Goal: Navigation & Orientation: Find specific page/section

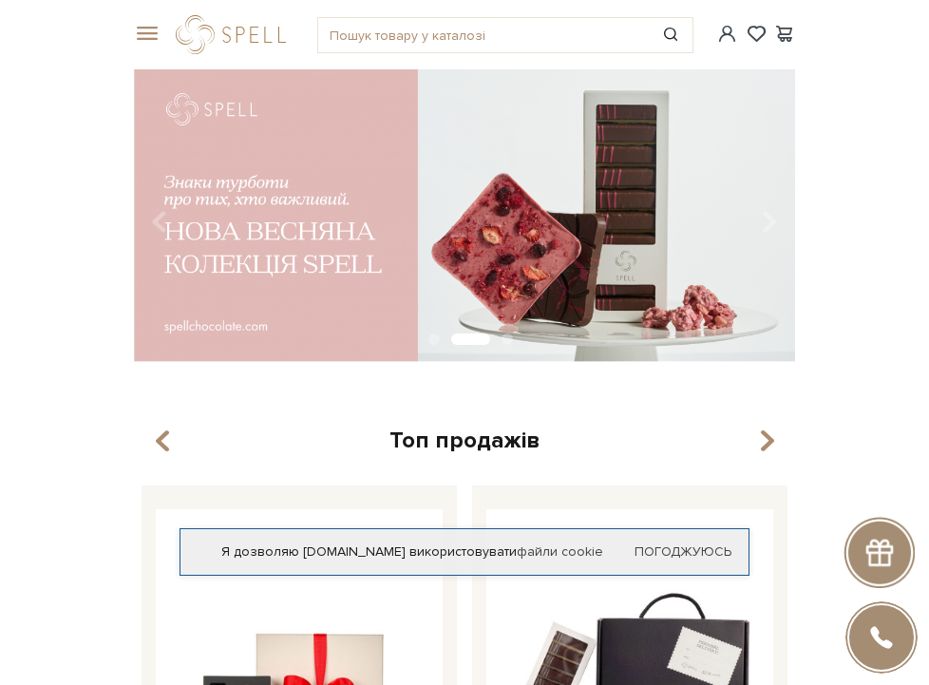
click at [145, 30] on span at bounding box center [143, 34] width 19 height 17
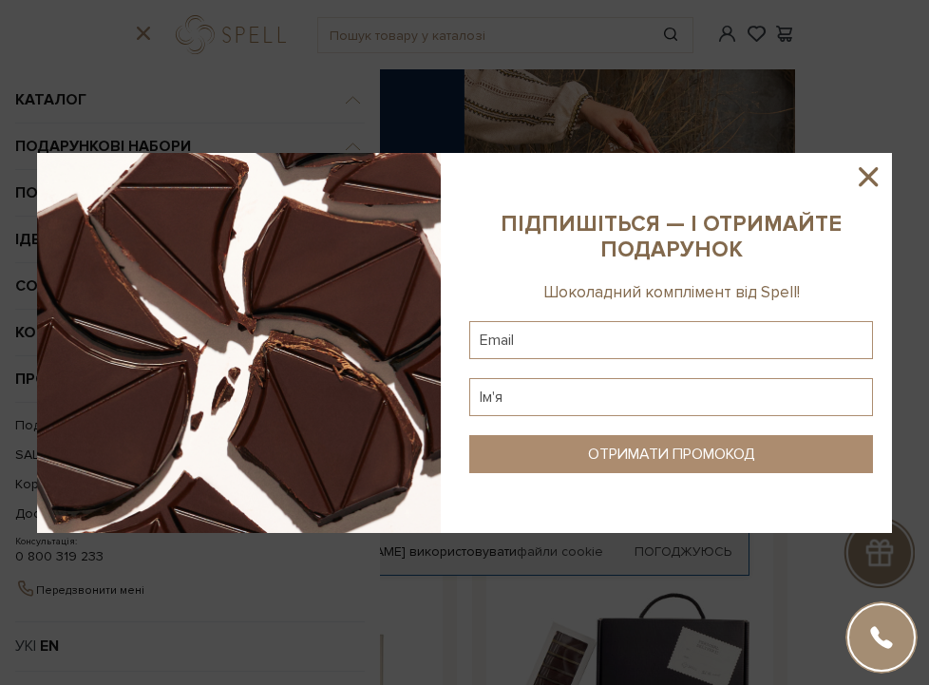
click at [871, 172] on icon at bounding box center [867, 176] width 19 height 19
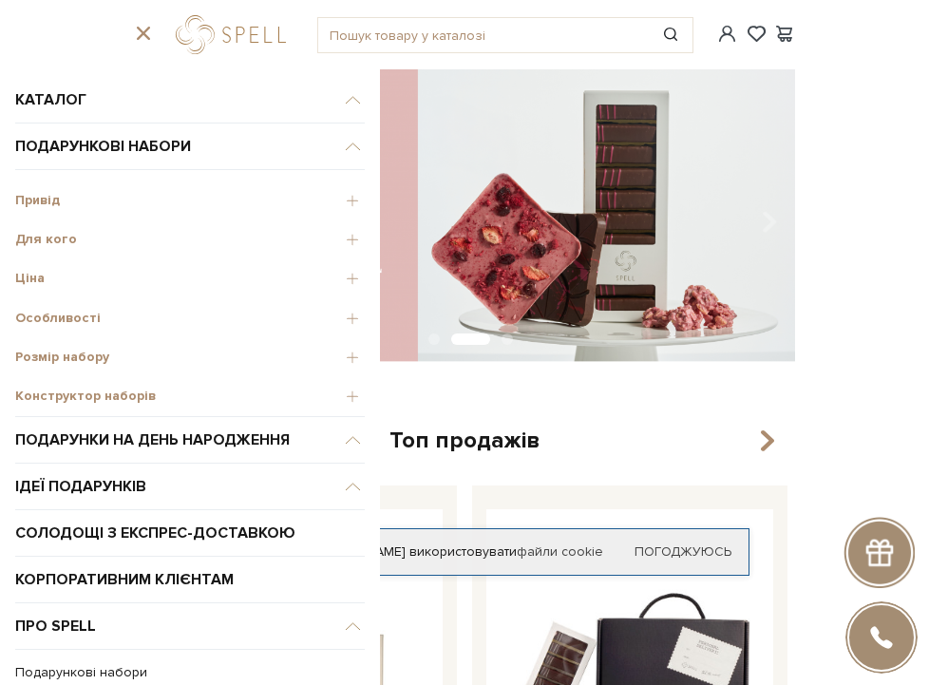
click at [56, 204] on span "Привід" at bounding box center [189, 200] width 349 height 17
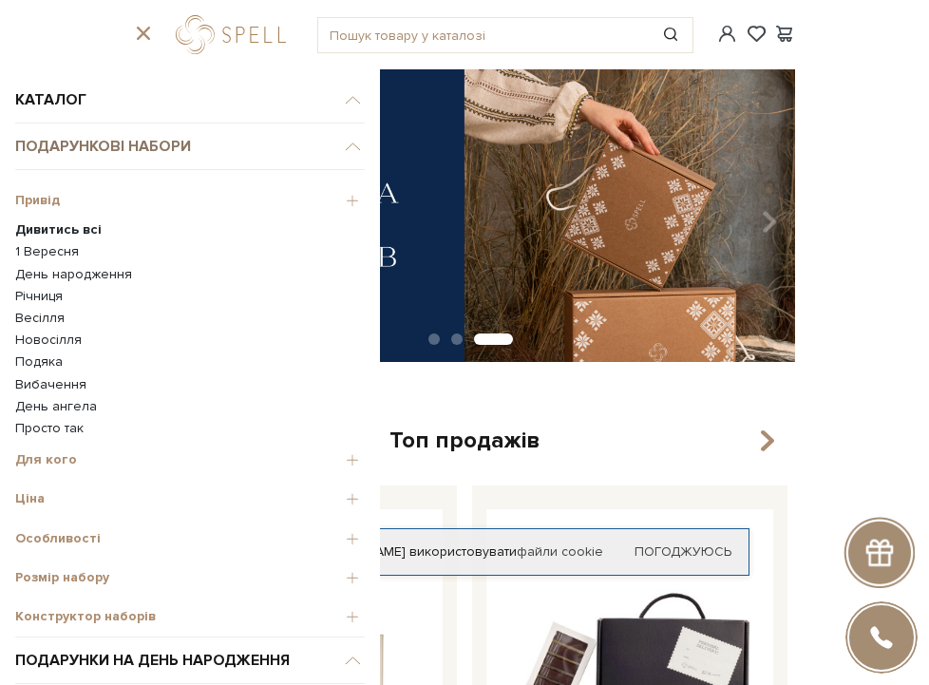
click at [97, 150] on span "Подарункові набори" at bounding box center [189, 146] width 349 height 47
click at [49, 424] on link "Просто так" at bounding box center [189, 428] width 349 height 17
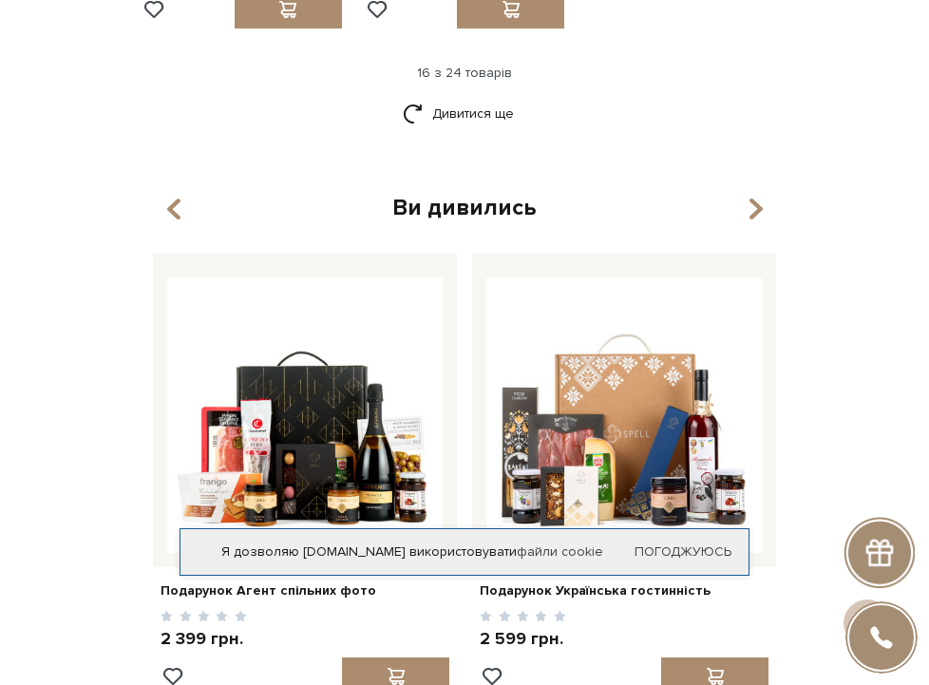
scroll to position [2511, 0]
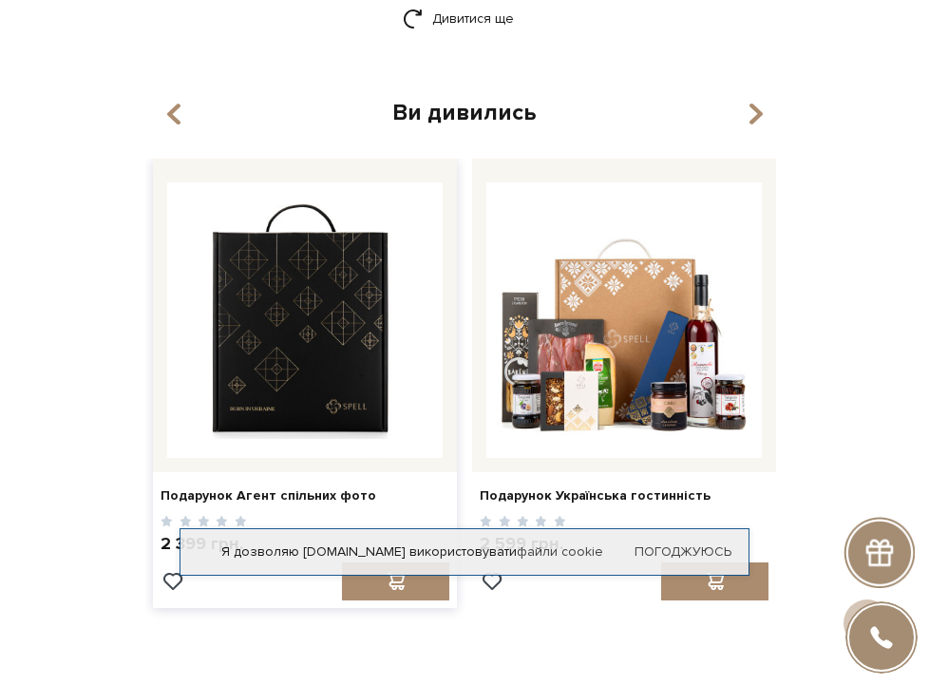
click at [299, 357] on img at bounding box center [304, 319] width 275 height 275
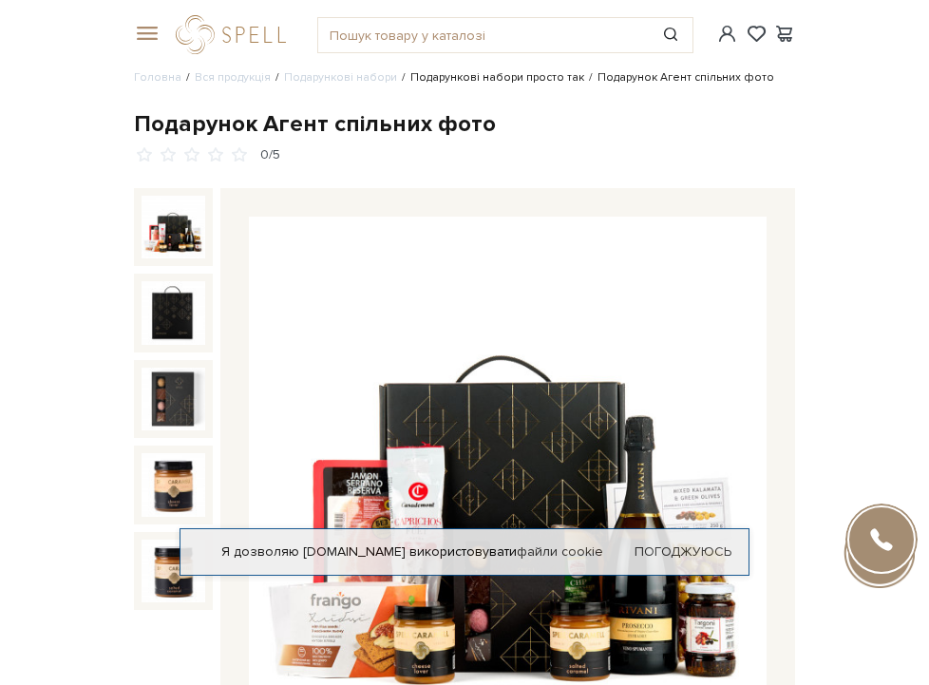
click at [484, 85] on link "Подарункові набори просто так" at bounding box center [497, 77] width 174 height 14
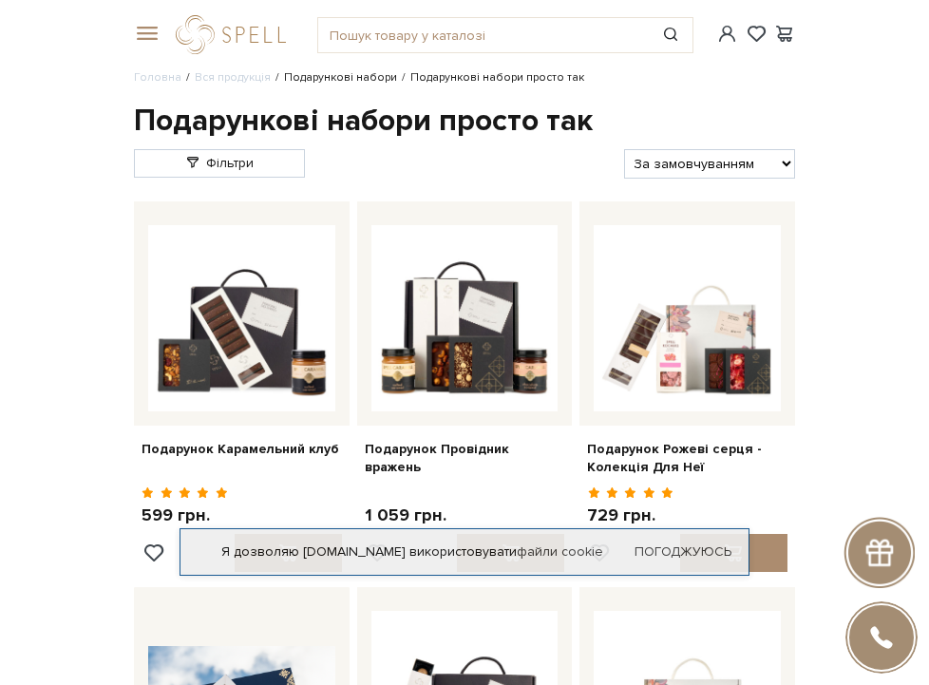
click at [349, 85] on link "Подарункові набори" at bounding box center [340, 77] width 113 height 14
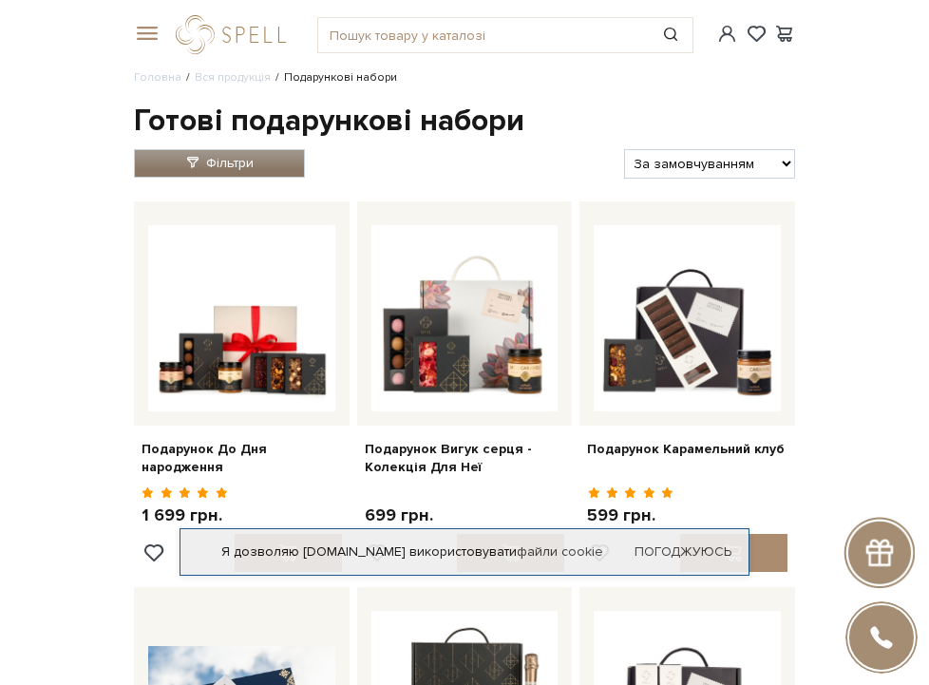
click at [265, 178] on link "Фільтри" at bounding box center [219, 163] width 171 height 28
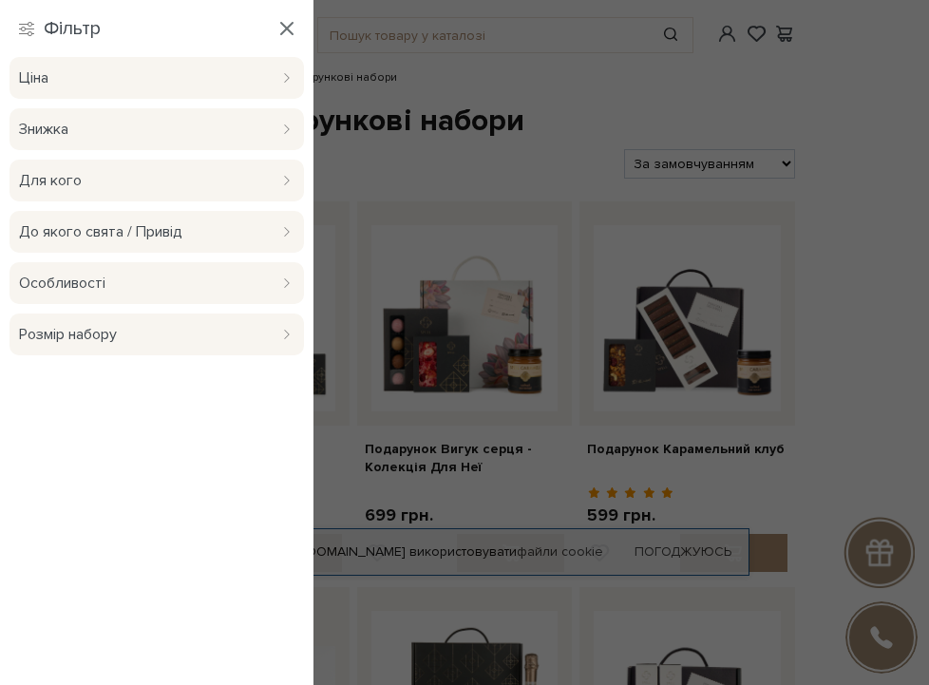
click at [280, 231] on span at bounding box center [286, 231] width 15 height 11
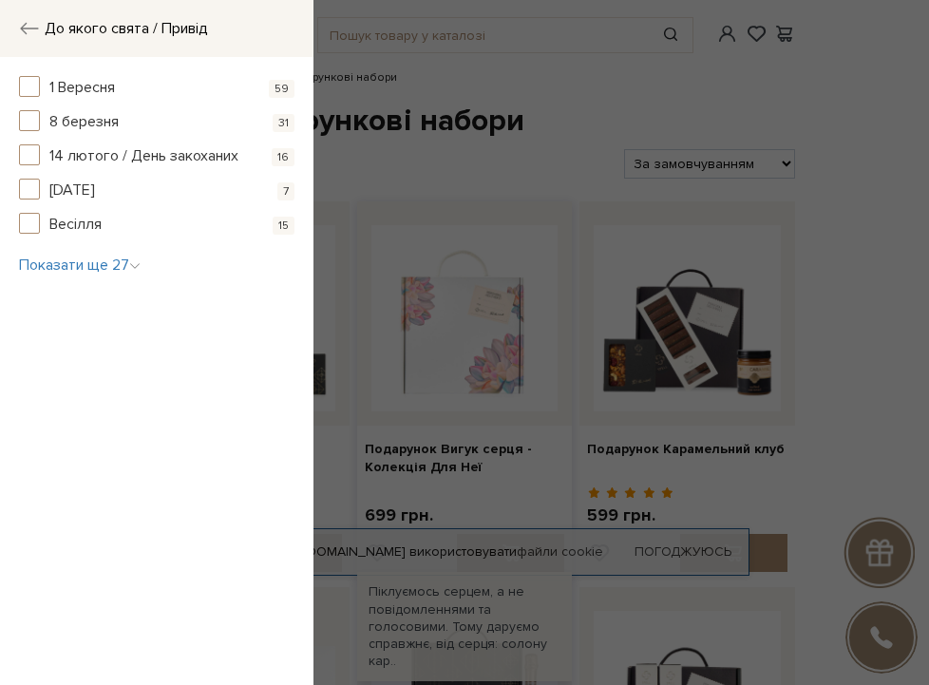
click at [423, 247] on img at bounding box center [464, 318] width 187 height 187
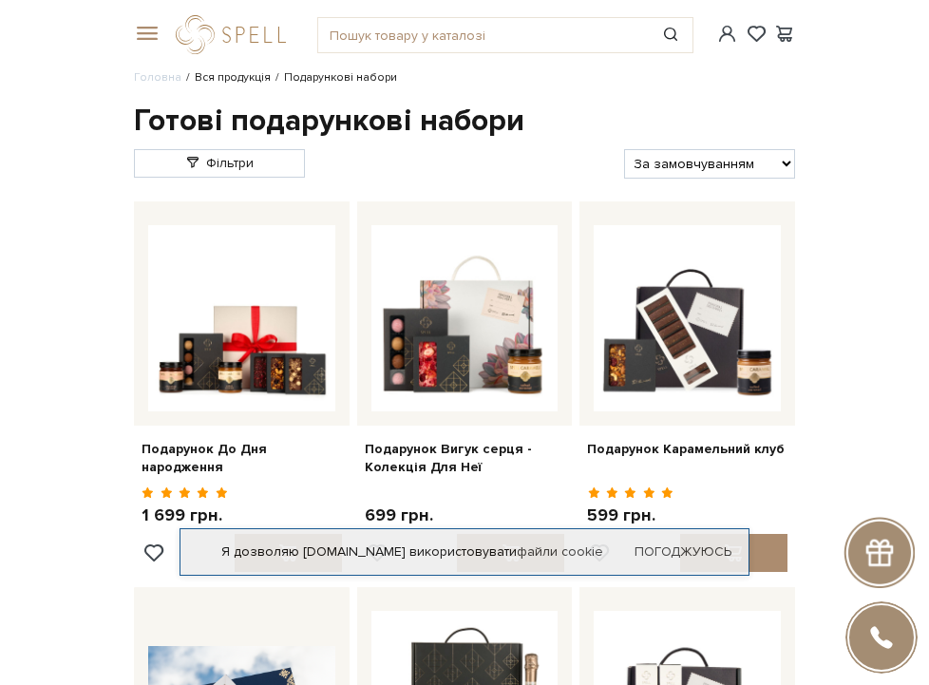
click at [230, 85] on link "Вся продукція" at bounding box center [233, 77] width 76 height 14
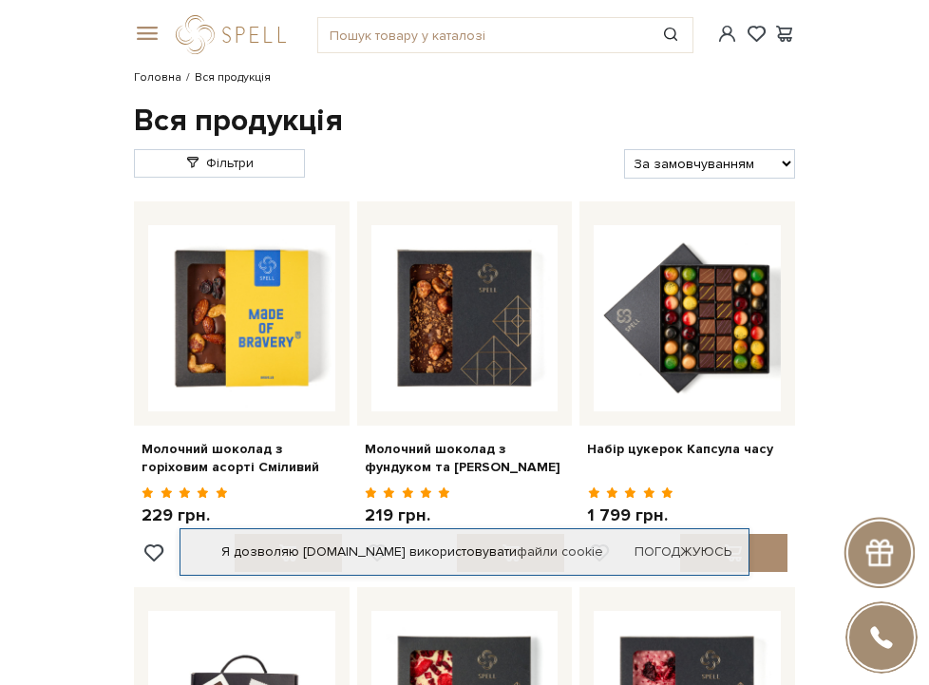
click at [163, 85] on link "Головна" at bounding box center [157, 77] width 47 height 14
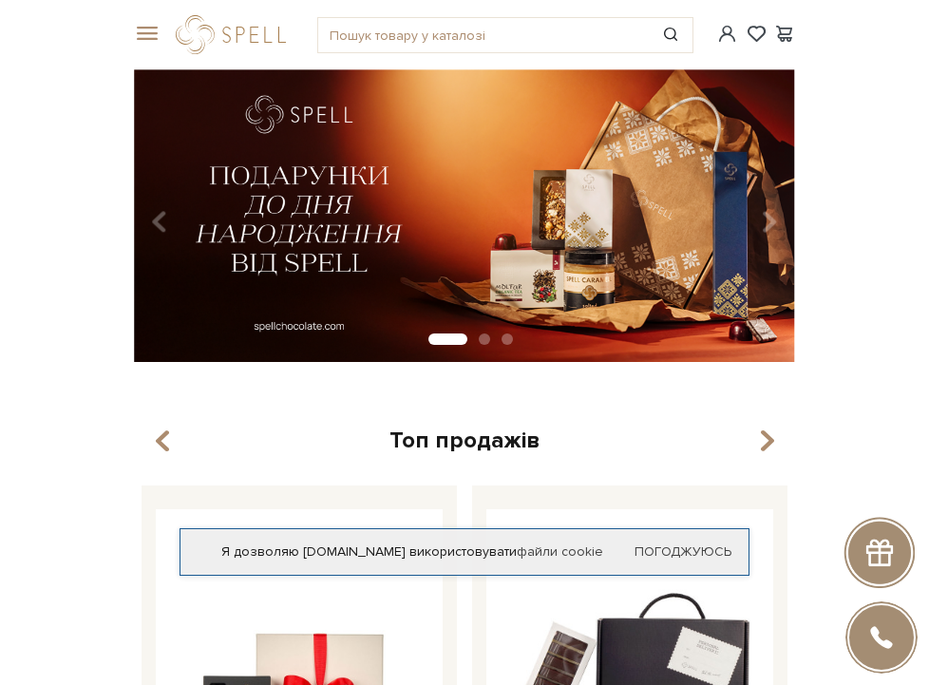
click at [141, 35] on span at bounding box center [143, 34] width 19 height 17
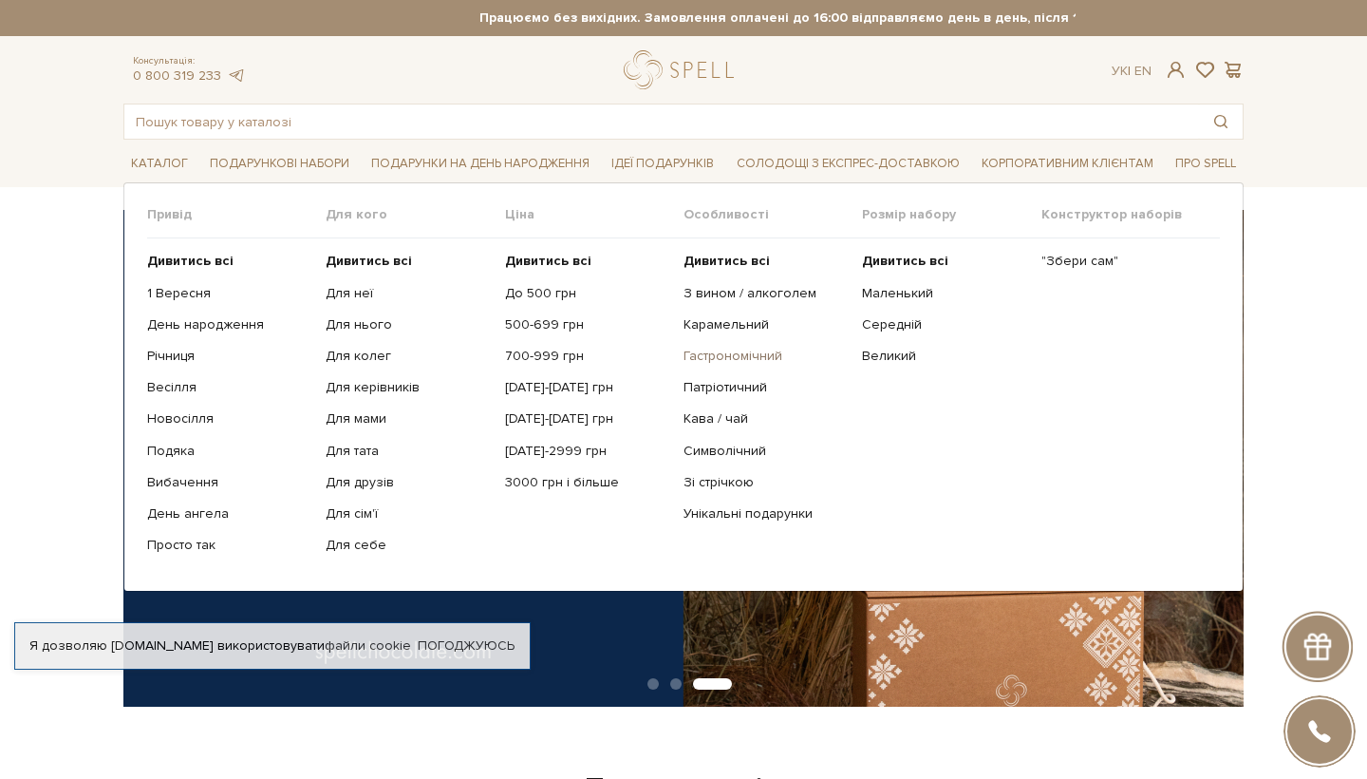
click at [750, 351] on link "Гастрономічний" at bounding box center [766, 356] width 164 height 17
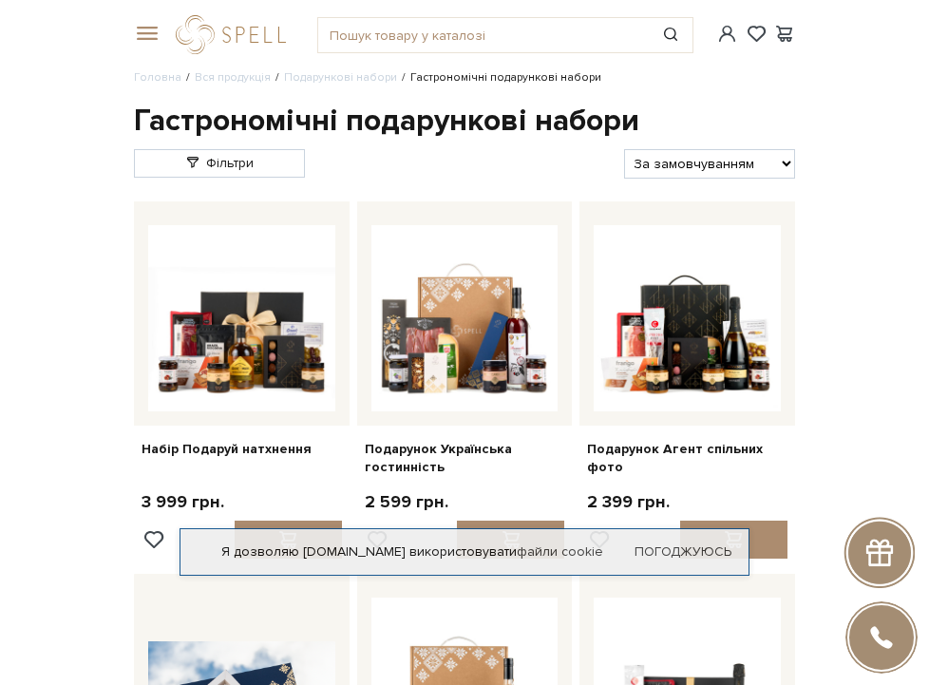
click at [144, 28] on span at bounding box center [143, 34] width 19 height 17
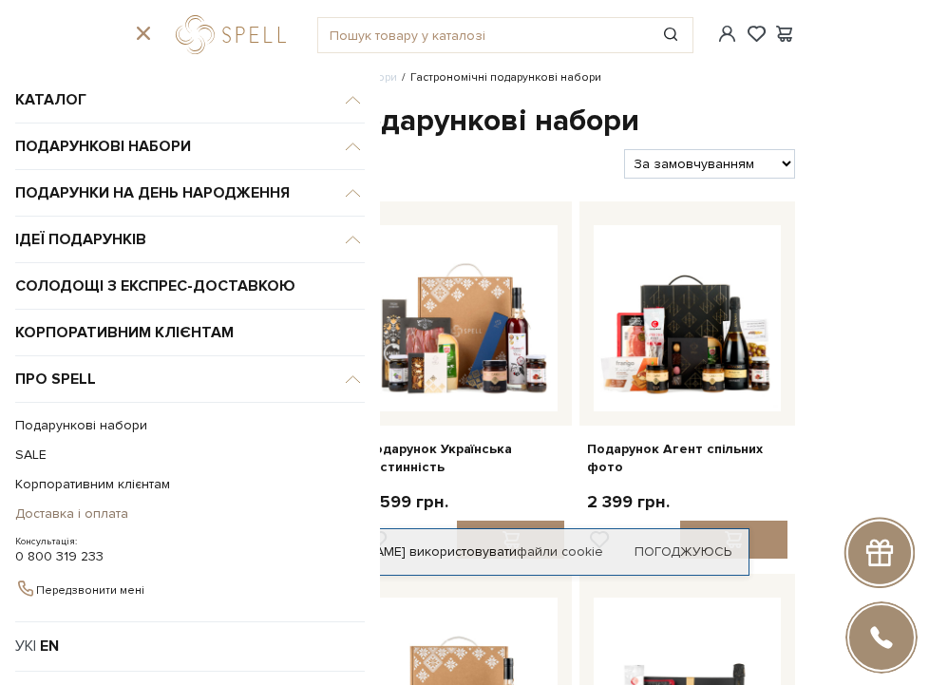
click at [97, 511] on link "Доставка і оплата" at bounding box center [185, 512] width 340 height 29
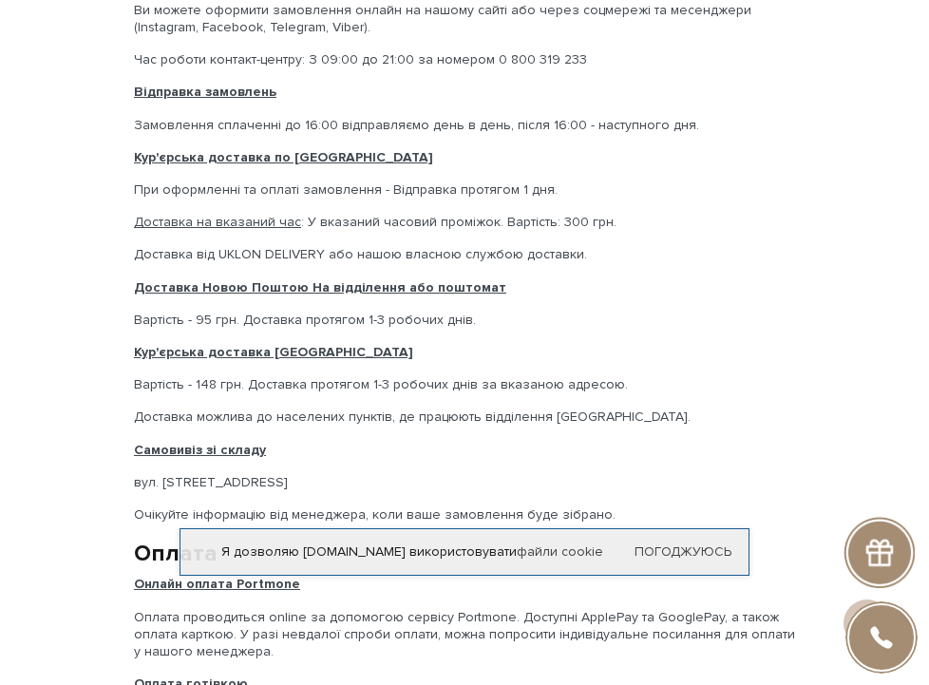
scroll to position [393, 0]
